Goal: Task Accomplishment & Management: Complete application form

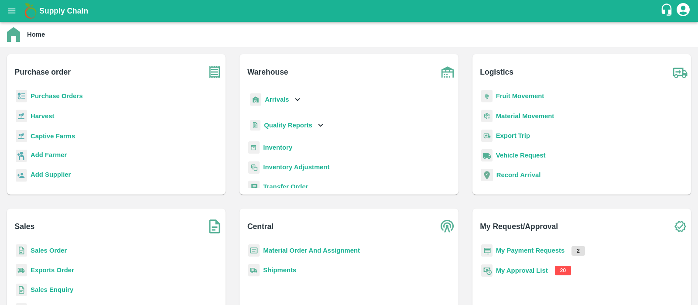
click at [518, 272] on b "My Approval List" at bounding box center [522, 270] width 52 height 7
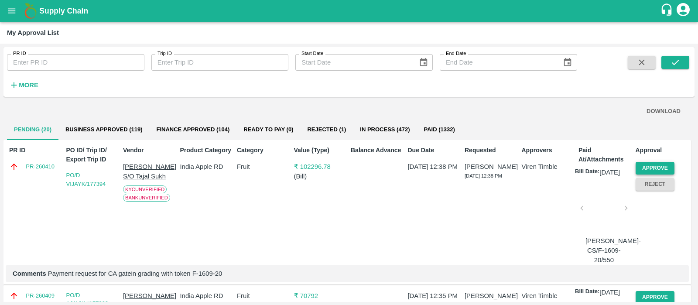
click at [654, 167] on button "Approve" at bounding box center [654, 168] width 39 height 13
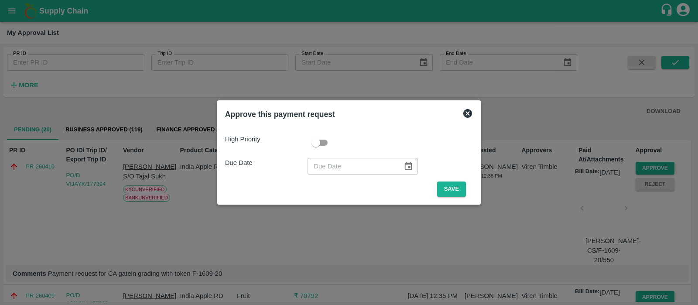
type input "DD/MM/YYYY"
click at [328, 164] on input "DD/MM/YYYY" at bounding box center [351, 166] width 89 height 17
click at [467, 116] on icon at bounding box center [467, 113] width 9 height 9
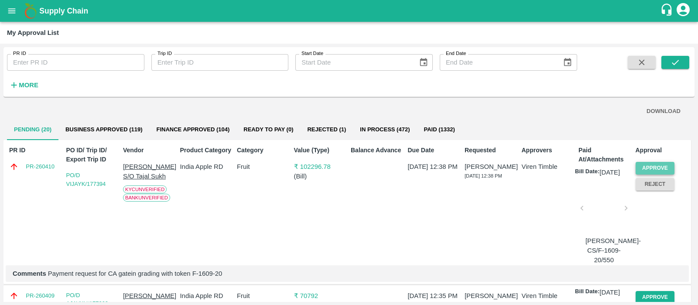
click at [655, 167] on button "Approve" at bounding box center [654, 168] width 39 height 13
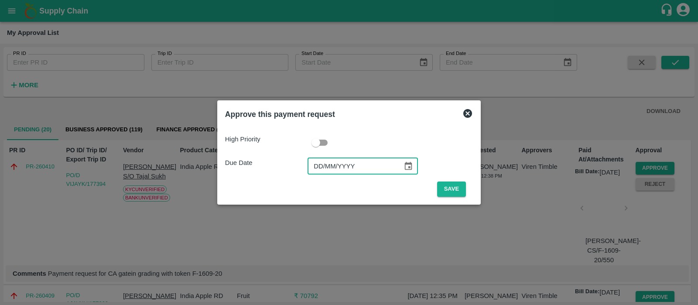
click at [316, 161] on input "DD/MM/YYYY" at bounding box center [351, 166] width 89 height 17
type input "[DATE]"
click at [454, 191] on button "Save" at bounding box center [451, 188] width 29 height 15
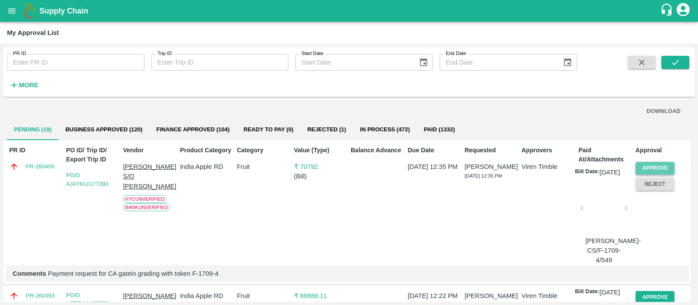
click at [655, 167] on button "Approve" at bounding box center [654, 168] width 39 height 13
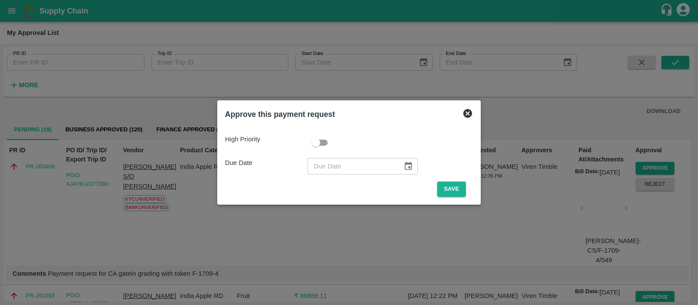
type input "DD/MM/YYYY"
click at [318, 172] on input "DD/MM/YYYY" at bounding box center [351, 166] width 89 height 17
click at [469, 115] on icon at bounding box center [467, 113] width 9 height 9
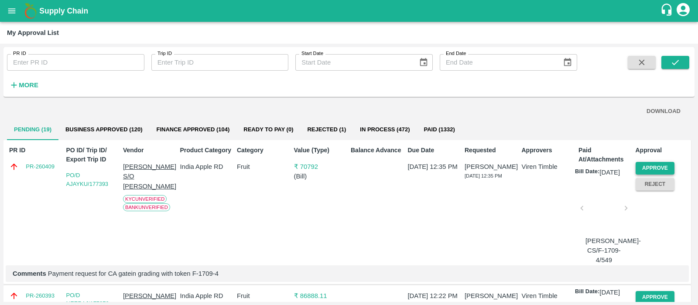
click at [656, 165] on button "Approve" at bounding box center [654, 168] width 39 height 13
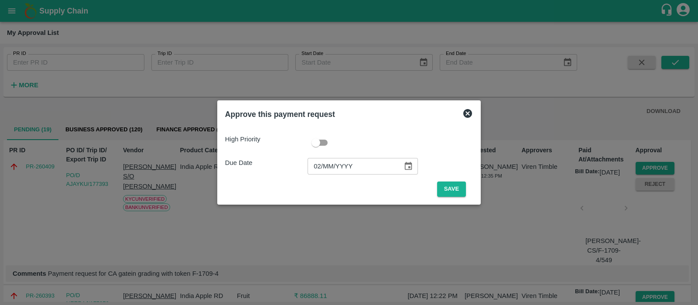
click at [322, 164] on input "02/MM/YYYY" at bounding box center [351, 166] width 89 height 17
type input "[DATE]"
click at [456, 190] on button "Save" at bounding box center [451, 188] width 29 height 15
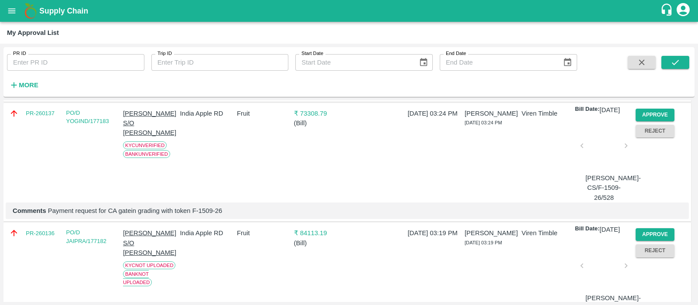
scroll to position [662, 0]
click at [663, 120] on button "Approve" at bounding box center [654, 114] width 39 height 13
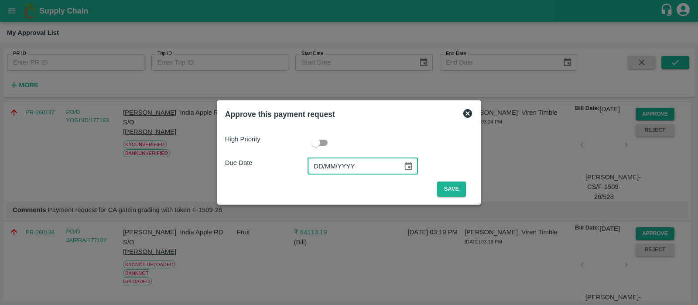
click at [327, 164] on input "DD/MM/YYYY" at bounding box center [351, 166] width 89 height 17
type input "[DATE]"
click at [458, 191] on button "Save" at bounding box center [451, 188] width 29 height 15
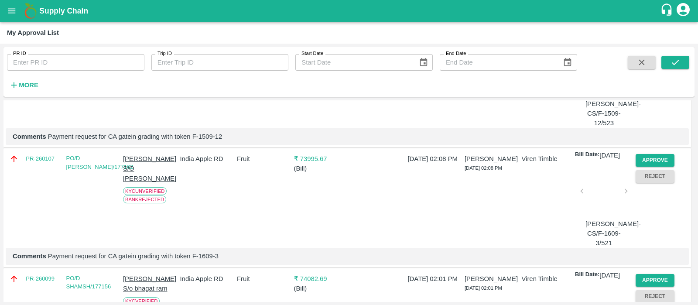
scroll to position [798, 0]
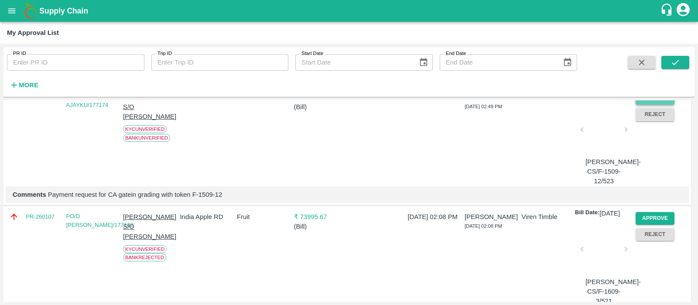
click at [654, 105] on button "Approve" at bounding box center [654, 98] width 39 height 13
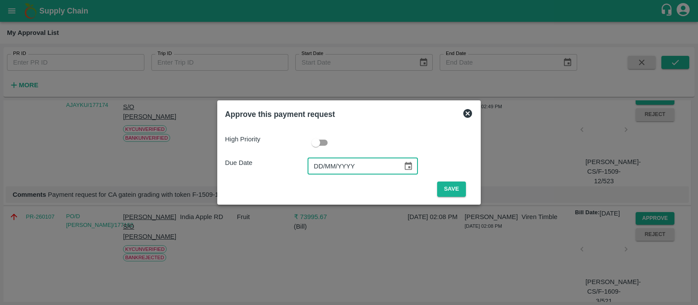
click at [316, 164] on input "DD/MM/YYYY" at bounding box center [351, 166] width 89 height 17
type input "[DATE]"
click at [455, 192] on button "Save" at bounding box center [451, 188] width 29 height 15
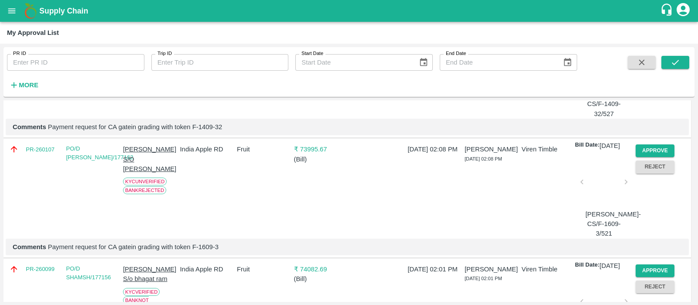
scroll to position [761, 0]
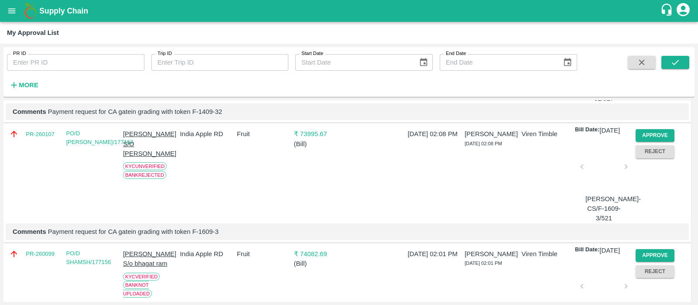
click at [150, 179] on span "Bank Rejected" at bounding box center [144, 175] width 43 height 8
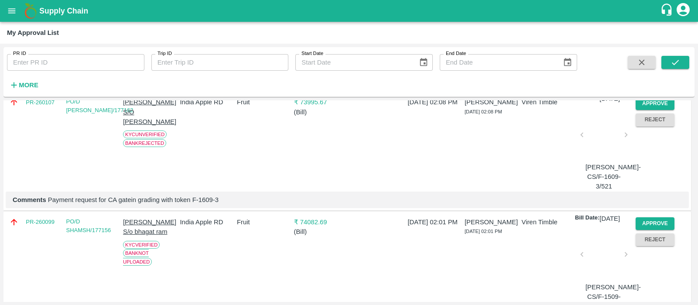
scroll to position [792, 0]
click at [150, 147] on span "Bank Rejected" at bounding box center [144, 144] width 43 height 8
click at [140, 127] on p "[PERSON_NAME] S/O [PERSON_NAME]" at bounding box center [149, 112] width 53 height 29
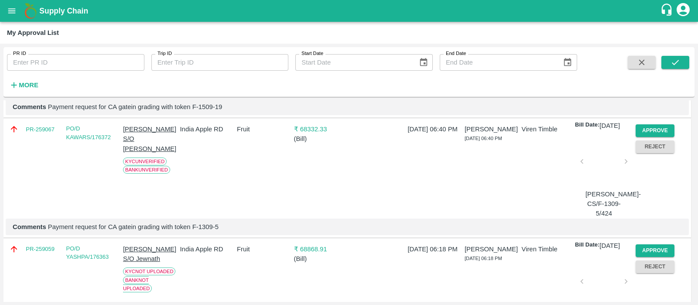
scroll to position [1264, 0]
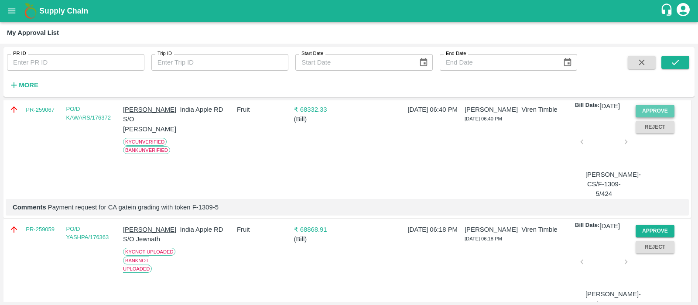
click at [657, 117] on button "Approve" at bounding box center [654, 111] width 39 height 13
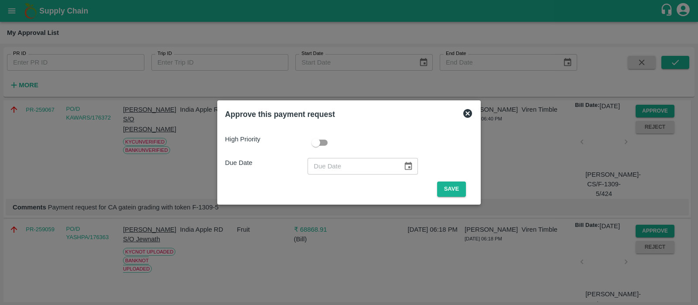
type input "DD/MM/YYYY"
click at [321, 161] on input "DD/MM/YYYY" at bounding box center [351, 166] width 89 height 17
click at [469, 116] on icon at bounding box center [467, 113] width 10 height 10
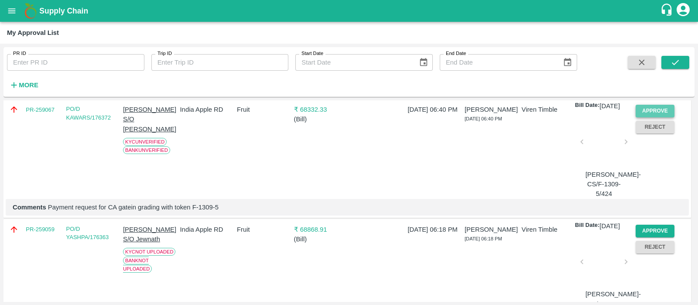
click at [645, 117] on button "Approve" at bounding box center [654, 111] width 39 height 13
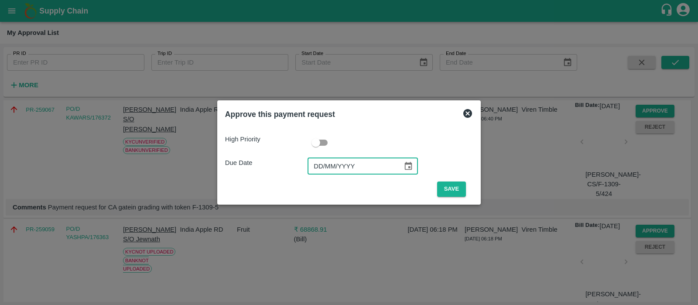
click at [320, 166] on input "DD/MM/YYYY" at bounding box center [351, 166] width 89 height 17
type input "[DATE]"
click at [447, 190] on button "Save" at bounding box center [451, 188] width 29 height 15
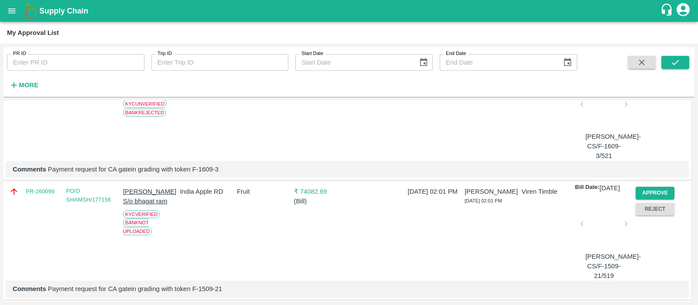
scroll to position [813, 0]
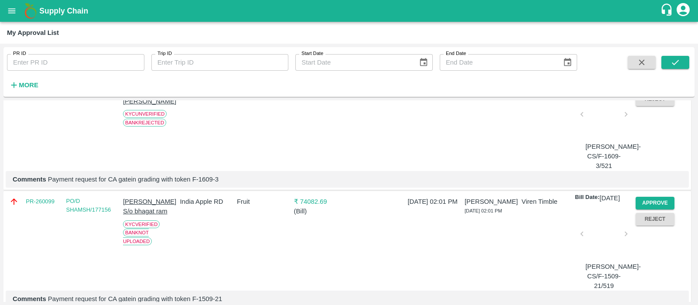
drag, startPoint x: 55, startPoint y: 135, endPoint x: 26, endPoint y: 132, distance: 29.0
click at [26, 132] on div "PR-260107" at bounding box center [34, 121] width 57 height 97
copy link "PR-260107"
click at [144, 106] on p "[PERSON_NAME] S/O [PERSON_NAME]" at bounding box center [149, 91] width 53 height 29
